Goal: Information Seeking & Learning: Learn about a topic

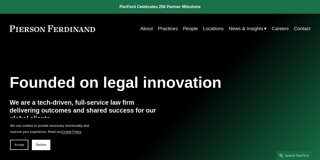
click at [142, 28] on link "About" at bounding box center [146, 29] width 13 height 10
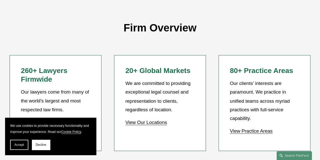
scroll to position [382, 0]
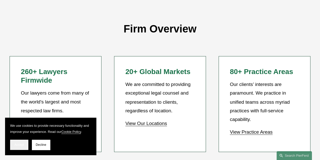
click at [15, 146] on span "Accept" at bounding box center [19, 145] width 10 height 4
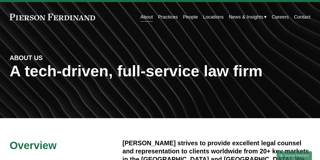
scroll to position [0, 0]
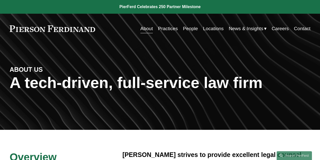
click at [146, 2] on link at bounding box center [160, 7] width 320 height 14
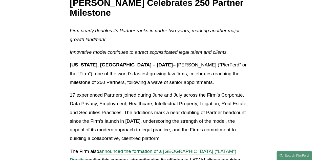
scroll to position [101, 0]
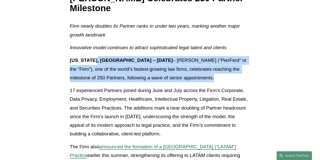
drag, startPoint x: 125, startPoint y: 64, endPoint x: 194, endPoint y: 77, distance: 70.8
click at [194, 77] on p "New York, NY – August 20, 2025 – Pierson Ferdinand LLP (“PierFerd” or the “Firm…" at bounding box center [160, 69] width 180 height 26
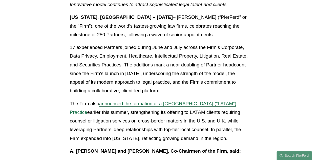
scroll to position [152, 0]
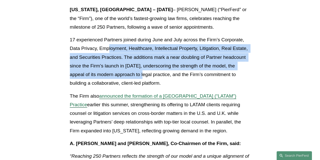
drag, startPoint x: 109, startPoint y: 51, endPoint x: 131, endPoint y: 79, distance: 36.2
click at [131, 79] on p "17 experienced Partners joined during June and July across the Firm’s Corporate…" at bounding box center [160, 61] width 180 height 52
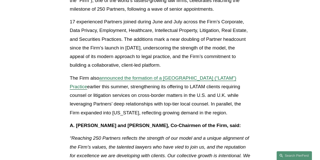
scroll to position [177, 0]
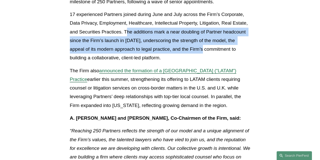
drag, startPoint x: 135, startPoint y: 32, endPoint x: 191, endPoint y: 48, distance: 59.0
click at [191, 48] on p "17 experienced Partners joined during June and July across the Firm’s Corporate…" at bounding box center [160, 36] width 180 height 52
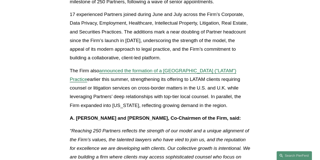
scroll to position [152, 0]
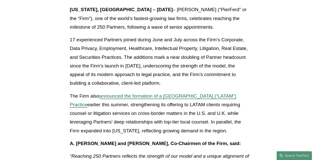
click at [215, 76] on p "17 experienced Partners joined during June and July across the Firm’s Corporate…" at bounding box center [160, 61] width 180 height 52
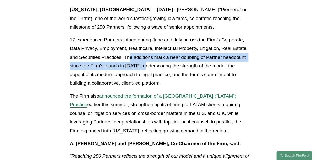
drag, startPoint x: 130, startPoint y: 59, endPoint x: 146, endPoint y: 70, distance: 18.9
click at [146, 70] on p "17 experienced Partners joined during June and July across the Firm’s Corporate…" at bounding box center [160, 61] width 180 height 52
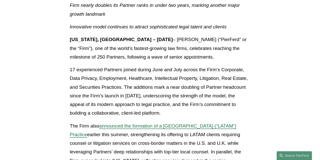
scroll to position [101, 0]
